Goal: Task Accomplishment & Management: Manage account settings

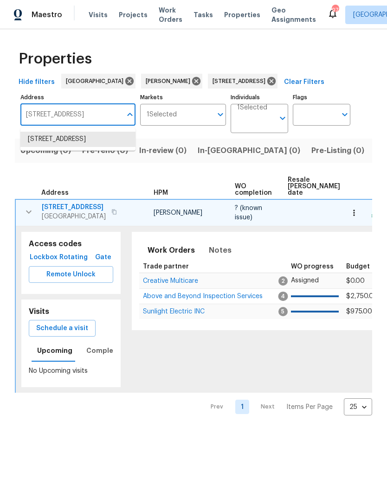
scroll to position [0, 52]
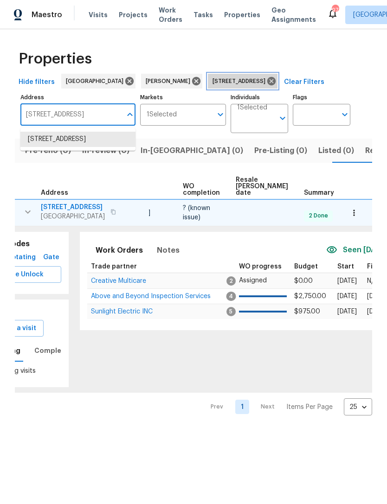
click at [276, 83] on icon at bounding box center [271, 81] width 8 height 8
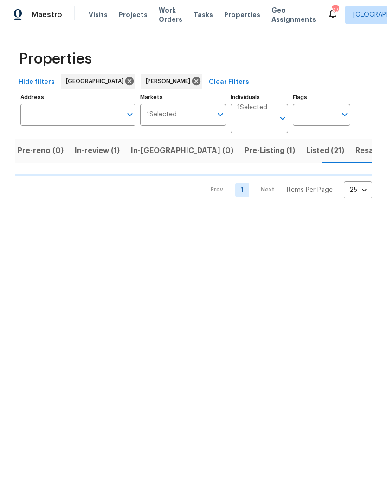
scroll to position [0, 65]
click at [94, 109] on input "Address" at bounding box center [70, 115] width 101 height 22
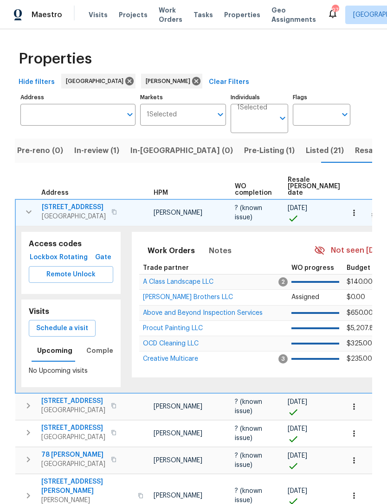
click at [88, 113] on input "Address" at bounding box center [70, 115] width 101 height 22
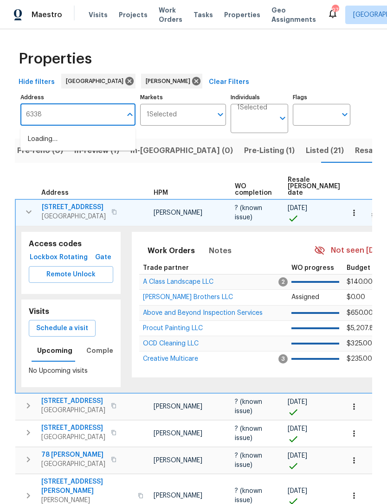
type input "6338"
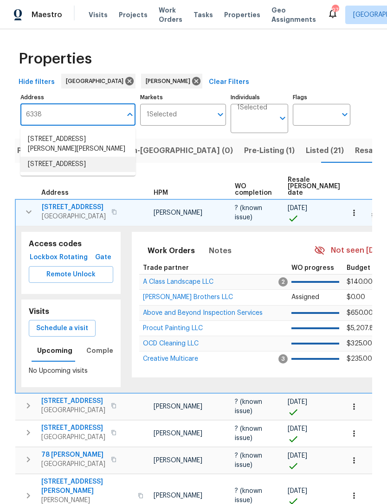
click at [103, 167] on li "6338 Hickory Lane Cir Union City GA 30291" at bounding box center [77, 164] width 115 height 15
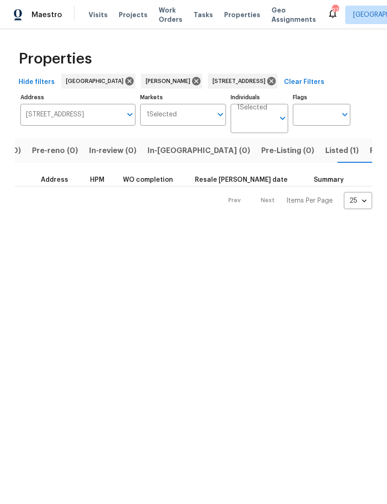
scroll to position [0, 57]
click at [318, 149] on span "Listed (1)" at bounding box center [334, 150] width 33 height 13
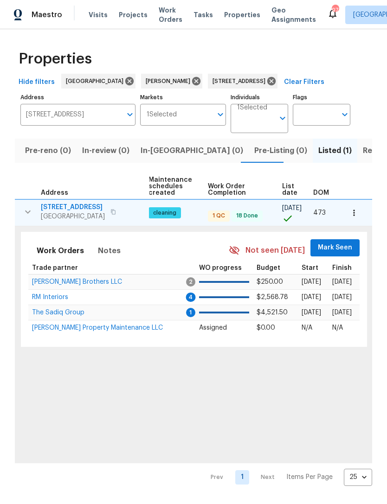
scroll to position [0, 119]
click at [331, 244] on span "Mark Seen" at bounding box center [335, 248] width 34 height 12
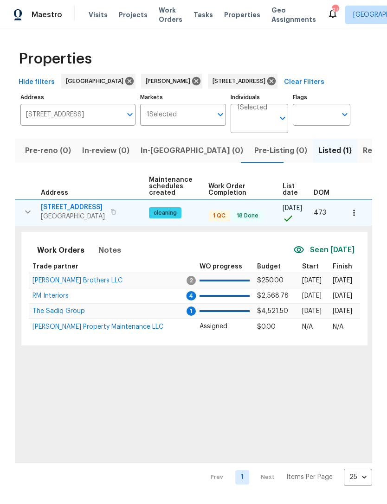
click at [87, 282] on span "Ferguson Brothers LLC" at bounding box center [77, 280] width 90 height 6
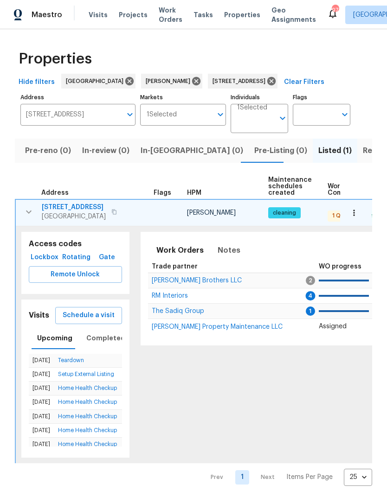
scroll to position [0, 0]
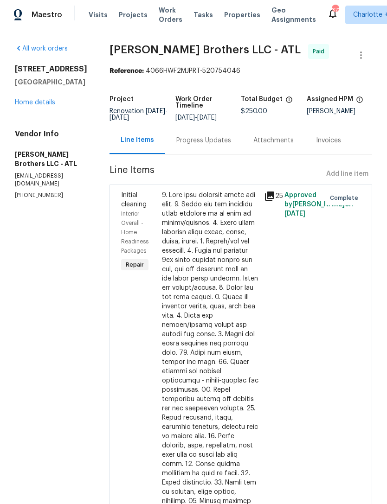
click at [38, 101] on link "Home details" at bounding box center [35, 102] width 40 height 6
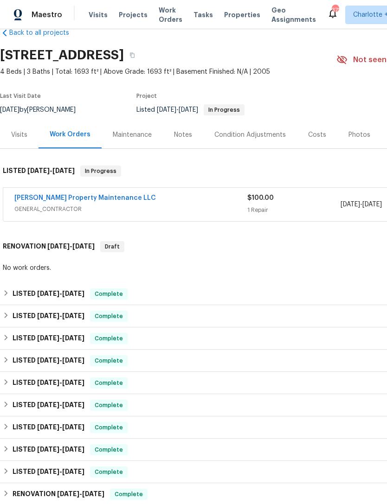
scroll to position [19, 0]
click at [84, 200] on link "Glen Property Maintenance LLC" at bounding box center [84, 198] width 141 height 6
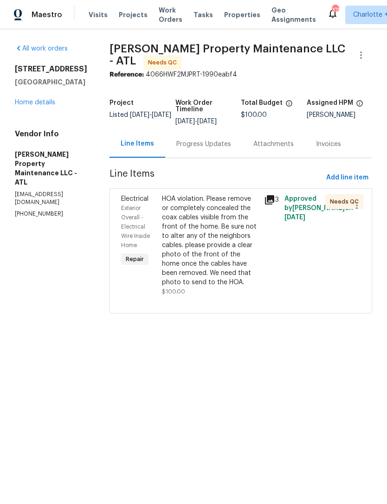
click at [227, 269] on div "HOA violation. Please remove or completely concealed the coax cables visible fr…" at bounding box center [210, 240] width 96 height 93
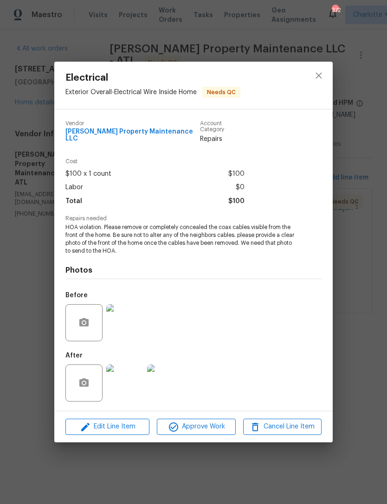
click at [128, 383] on img at bounding box center [124, 383] width 37 height 37
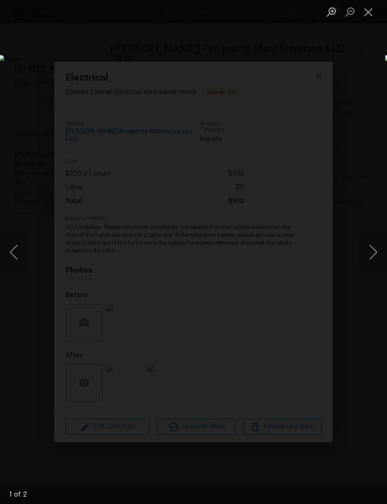
click at [373, 250] on button "Next image" at bounding box center [373, 252] width 28 height 37
click at [372, 11] on button "Close lightbox" at bounding box center [368, 12] width 19 height 16
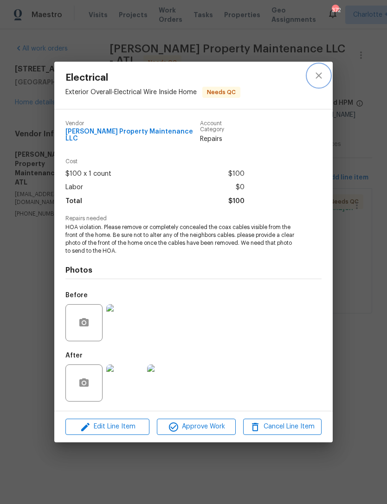
click at [317, 79] on icon "close" at bounding box center [318, 75] width 11 height 11
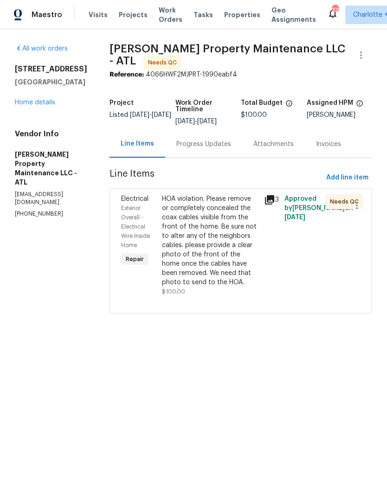
click at [216, 145] on div "Progress Updates" at bounding box center [203, 144] width 55 height 9
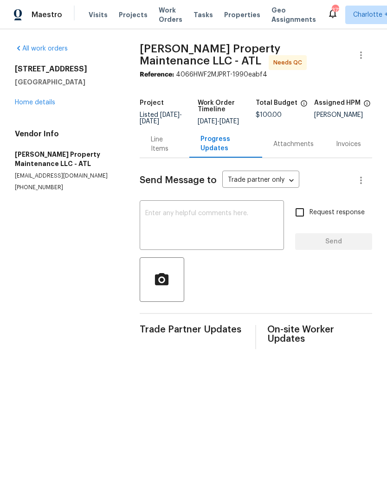
click at [38, 105] on link "Home details" at bounding box center [35, 102] width 40 height 6
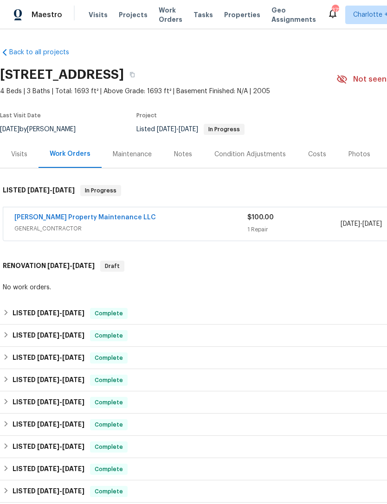
click at [77, 220] on link "Glen Property Maintenance LLC" at bounding box center [84, 217] width 141 height 6
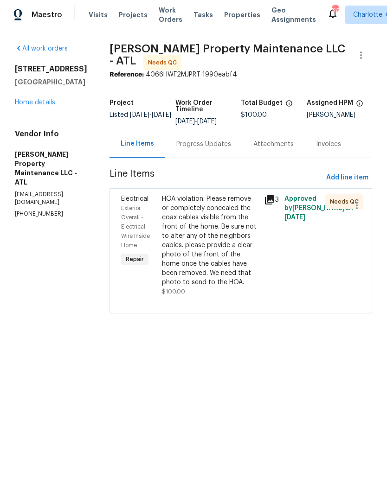
click at [217, 263] on div "HOA violation. Please remove or completely concealed the coax cables visible fr…" at bounding box center [210, 240] width 96 height 93
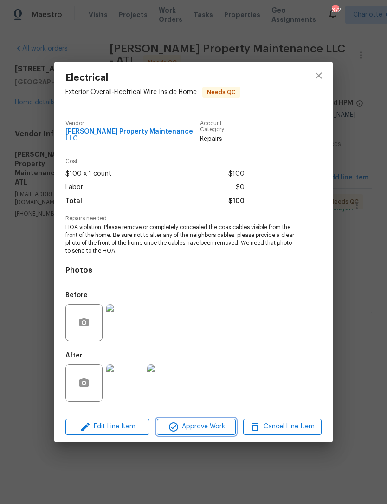
click at [216, 421] on span "Approve Work" at bounding box center [196, 427] width 73 height 12
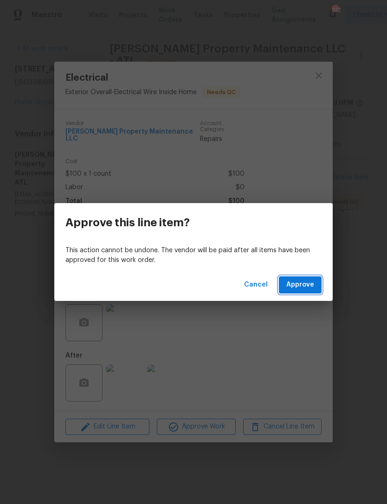
click at [312, 290] on span "Approve" at bounding box center [300, 285] width 28 height 12
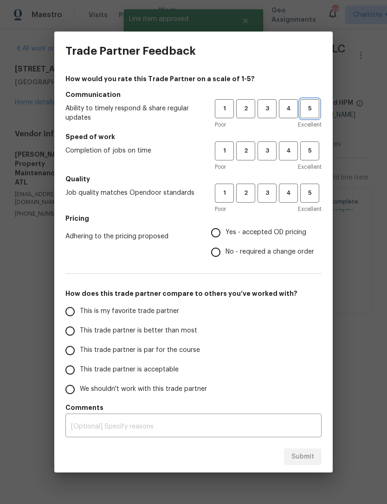
click at [313, 112] on span "5" at bounding box center [309, 108] width 17 height 11
click at [314, 150] on span "5" at bounding box center [309, 151] width 17 height 11
click at [315, 200] on button "5" at bounding box center [309, 193] width 19 height 19
click at [224, 231] on input "Yes - accepted OD pricing" at bounding box center [215, 232] width 19 height 19
radio input "true"
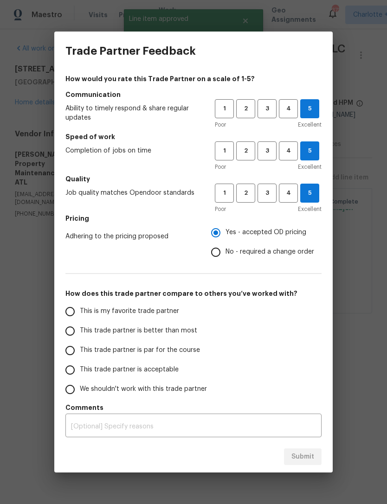
click at [74, 330] on input "This trade partner is better than most" at bounding box center [69, 330] width 19 height 19
click at [306, 463] on button "Submit" at bounding box center [303, 457] width 38 height 17
radio input "true"
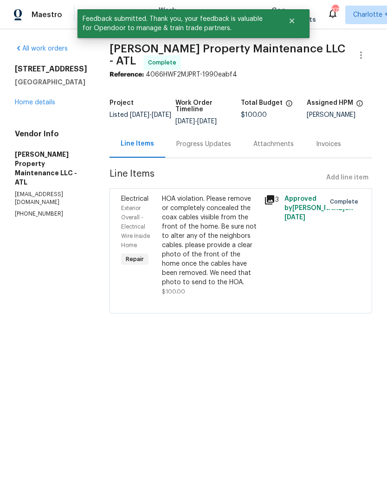
click at [41, 106] on link "Home details" at bounding box center [35, 102] width 40 height 6
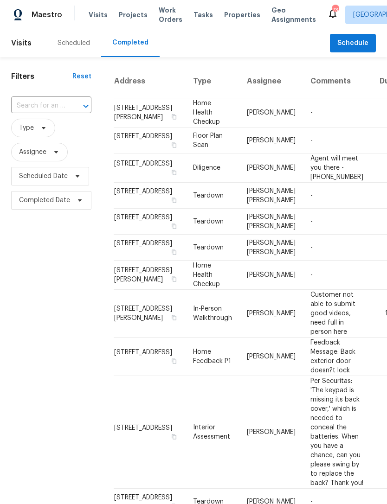
click at [69, 107] on div at bounding box center [79, 106] width 24 height 13
type input "6338"
click at [64, 150] on li "6338 Hickory Lane Cir, Union City, GA 30291" at bounding box center [50, 142] width 79 height 15
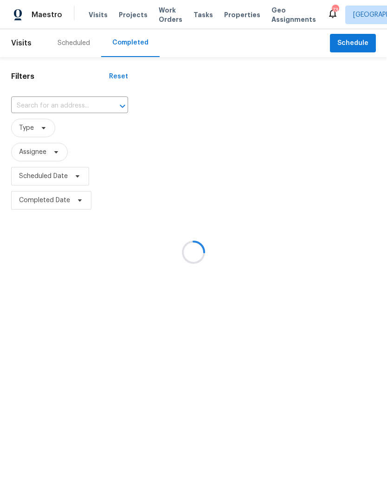
type input "6338 Hickory Lane Cir, Union City, GA 30291"
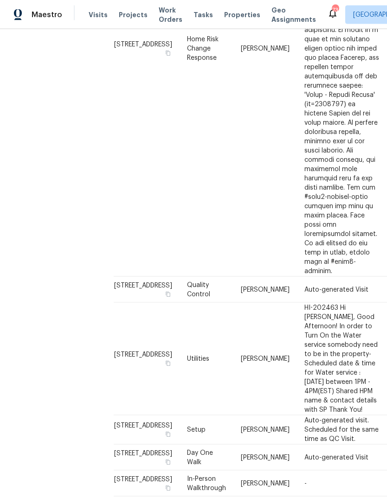
scroll to position [30, 0]
click at [179, 416] on td "Setup" at bounding box center [206, 430] width 54 height 29
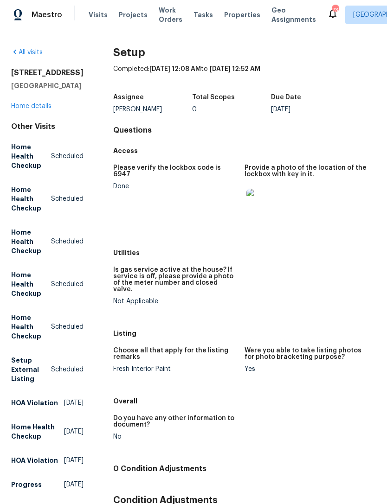
click at [257, 203] on img at bounding box center [261, 204] width 30 height 30
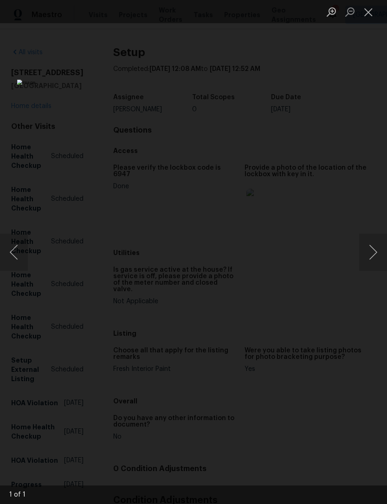
click at [367, 18] on button "Close lightbox" at bounding box center [368, 12] width 19 height 16
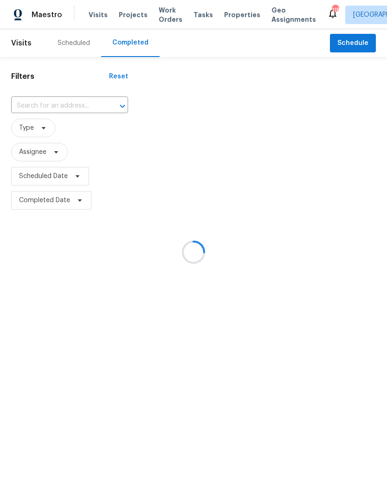
click at [77, 42] on div at bounding box center [193, 252] width 387 height 504
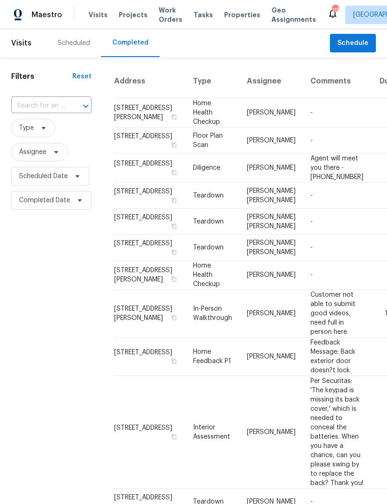
click at [75, 43] on div "Scheduled" at bounding box center [74, 42] width 32 height 9
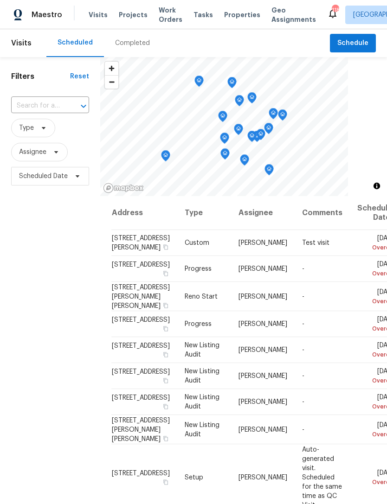
click at [69, 106] on div at bounding box center [77, 106] width 24 height 13
type input "419 ber"
click at [64, 135] on li "[STREET_ADDRESS]" at bounding box center [49, 127] width 77 height 15
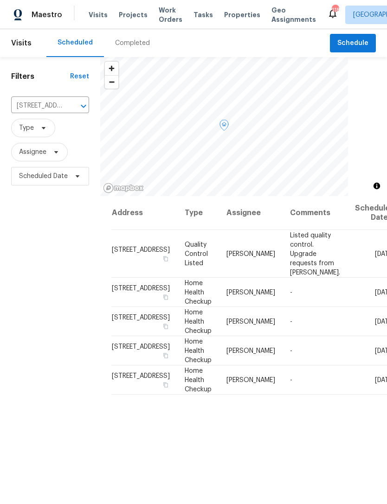
click at [0, 0] on icon at bounding box center [0, 0] width 0 height 0
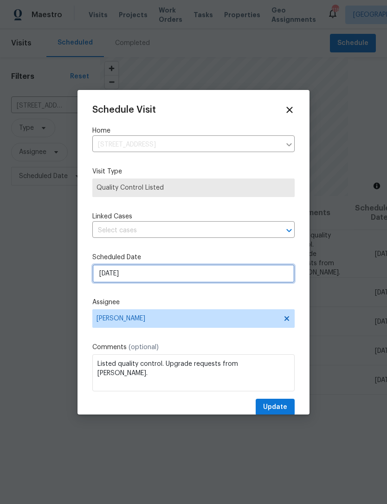
click at [208, 278] on input "[DATE]" at bounding box center [193, 273] width 202 height 19
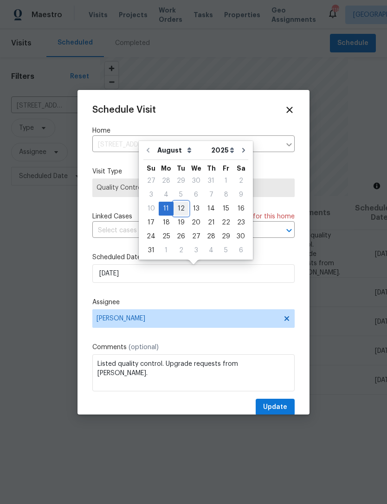
click at [180, 205] on div "12" at bounding box center [180, 208] width 15 height 13
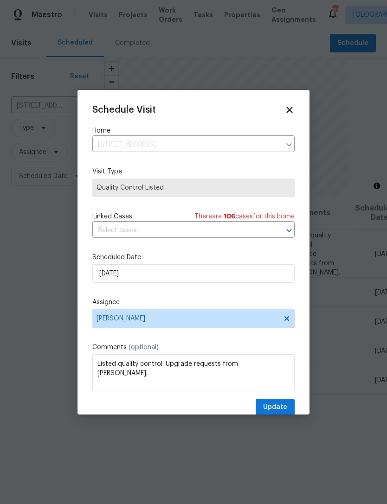
type input "[DATE]"
click at [279, 401] on button "Update" at bounding box center [275, 407] width 39 height 17
